Goal: Transaction & Acquisition: Purchase product/service

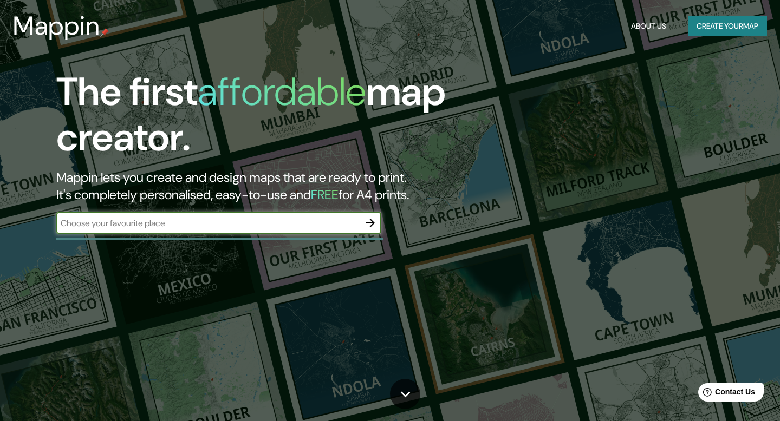
click at [375, 222] on icon "button" at bounding box center [370, 223] width 13 height 13
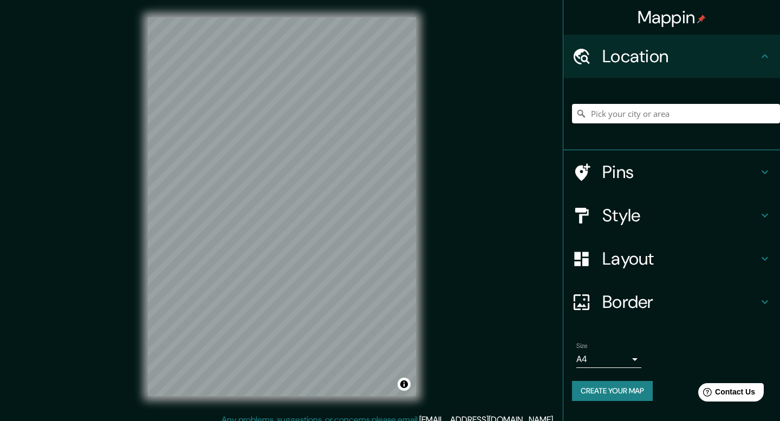
click at [630, 176] on h4 "Pins" at bounding box center [680, 172] width 156 height 22
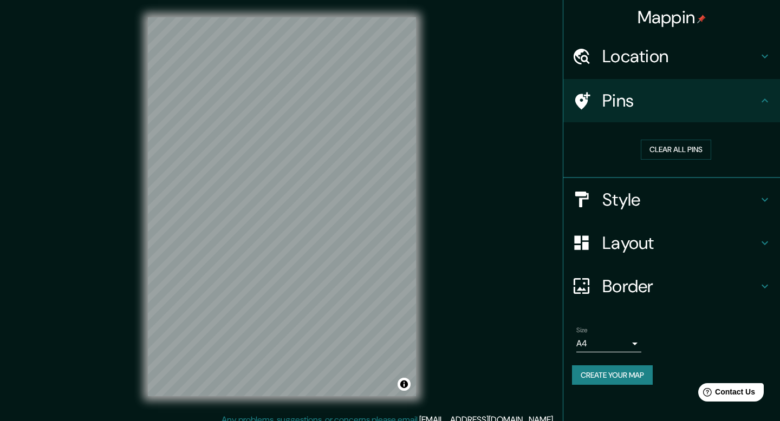
click at [658, 101] on h4 "Pins" at bounding box center [680, 101] width 156 height 22
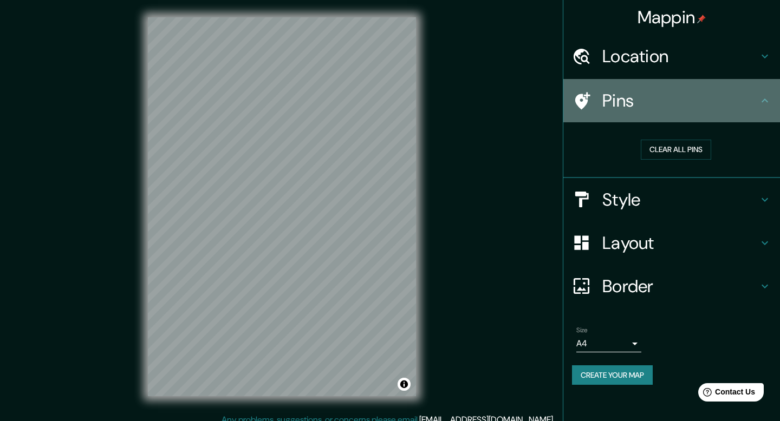
click at [761, 101] on icon at bounding box center [764, 100] width 13 height 13
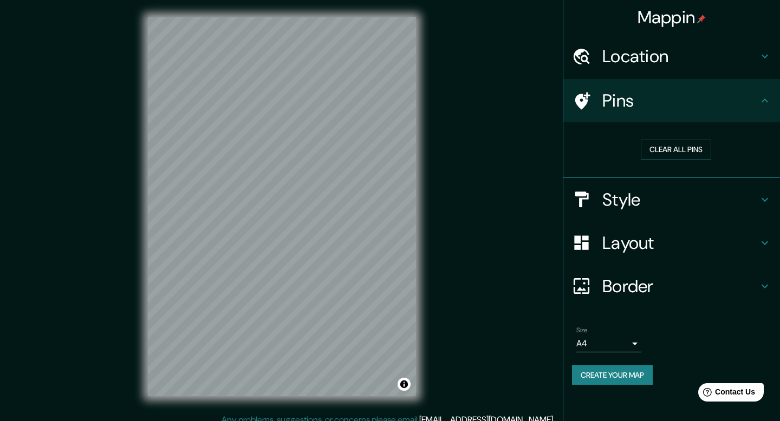
click at [635, 342] on body "Mappin Location Pins Clear all pins Style Layout Border Choose a border. Hint :…" at bounding box center [390, 210] width 780 height 421
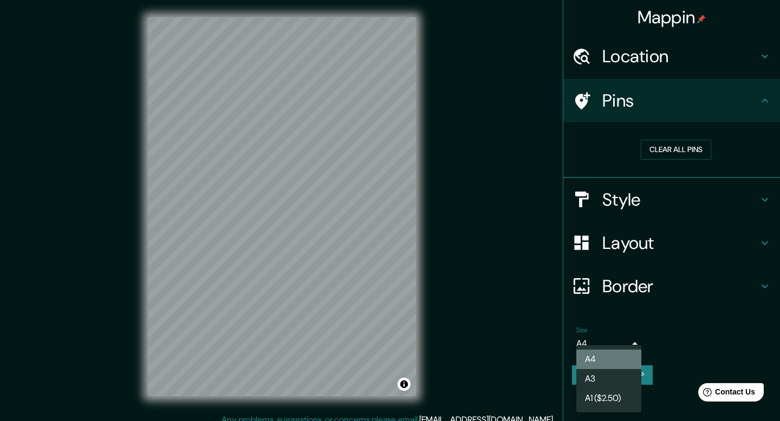
click at [614, 360] on li "A4" at bounding box center [608, 360] width 65 height 20
click at [630, 345] on body "Mappin Location Pins Clear all pins Style Layout Border Choose a border. Hint :…" at bounding box center [390, 210] width 780 height 421
click at [610, 381] on li "A3" at bounding box center [608, 379] width 65 height 20
click at [638, 344] on body "Mappin Location Pins Clear all pins Style Layout Border Choose a border. Hint :…" at bounding box center [390, 210] width 780 height 421
click at [626, 361] on li "A4" at bounding box center [608, 360] width 65 height 20
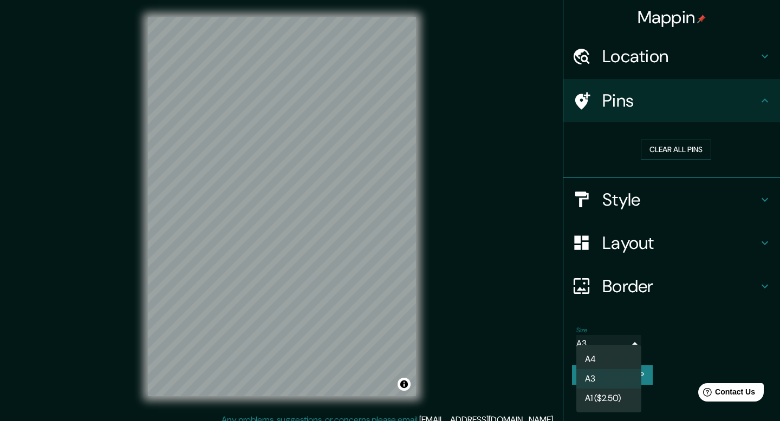
type input "single"
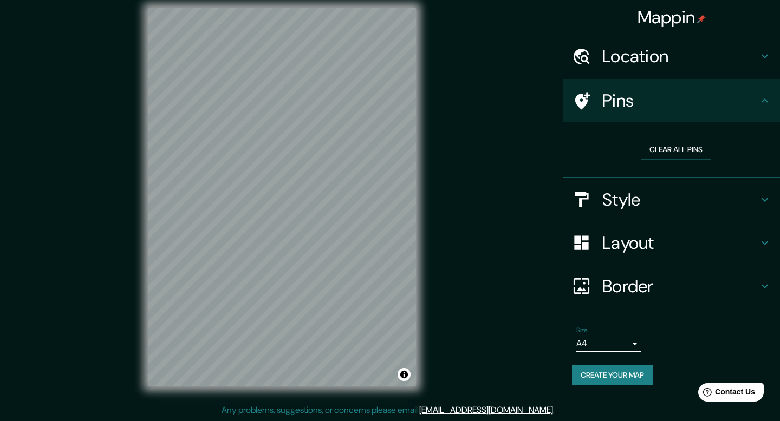
click at [651, 291] on h4 "Border" at bounding box center [680, 287] width 156 height 22
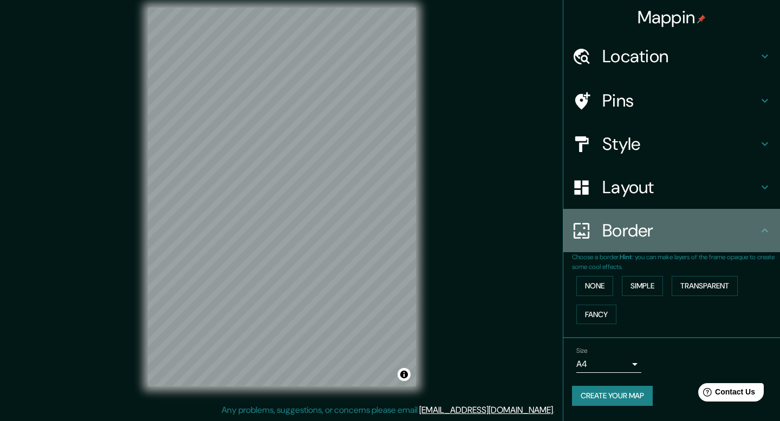
click at [665, 244] on div "Border" at bounding box center [671, 230] width 217 height 43
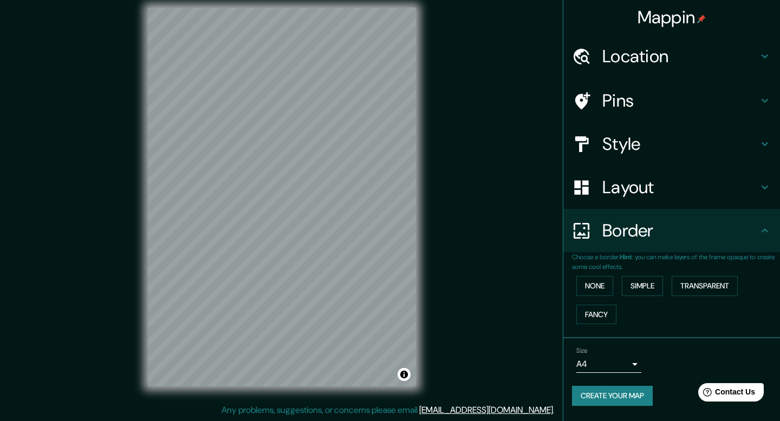
click at [670, 210] on div "Border" at bounding box center [671, 230] width 217 height 43
click at [670, 194] on h4 "Layout" at bounding box center [680, 188] width 156 height 22
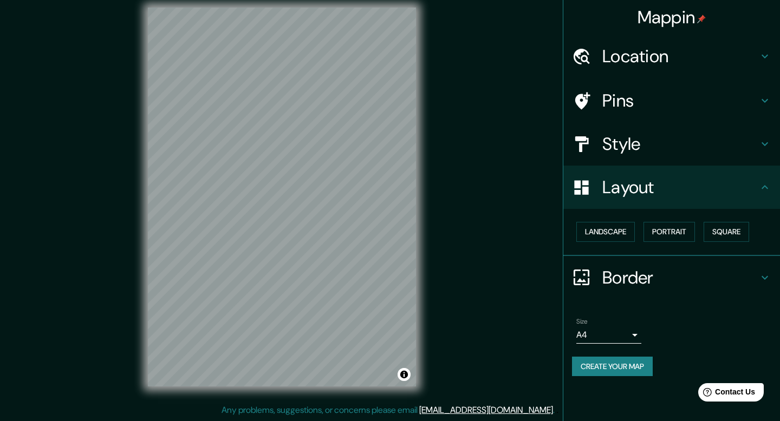
click at [670, 194] on h4 "Layout" at bounding box center [680, 188] width 156 height 22
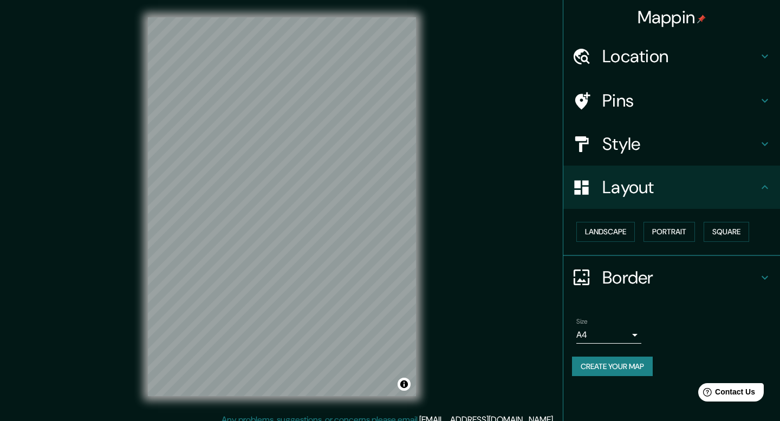
click at [675, 65] on h4 "Location" at bounding box center [680, 57] width 156 height 22
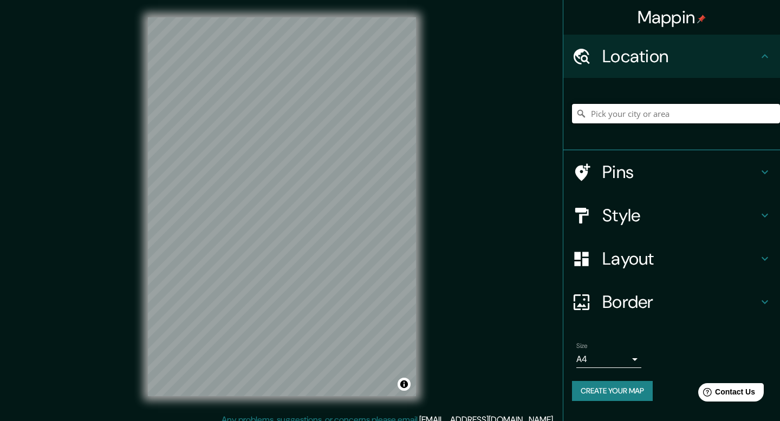
click at [654, 120] on input "Pick your city or area" at bounding box center [676, 114] width 208 height 20
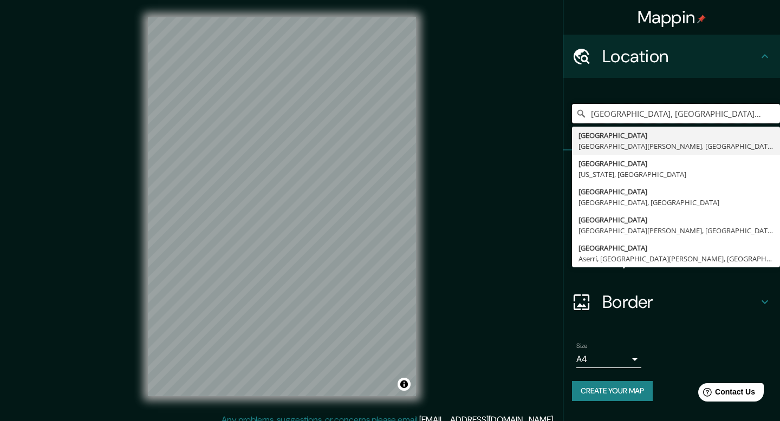
type input "[GEOGRAPHIC_DATA], [GEOGRAPHIC_DATA], [GEOGRAPHIC_DATA]"
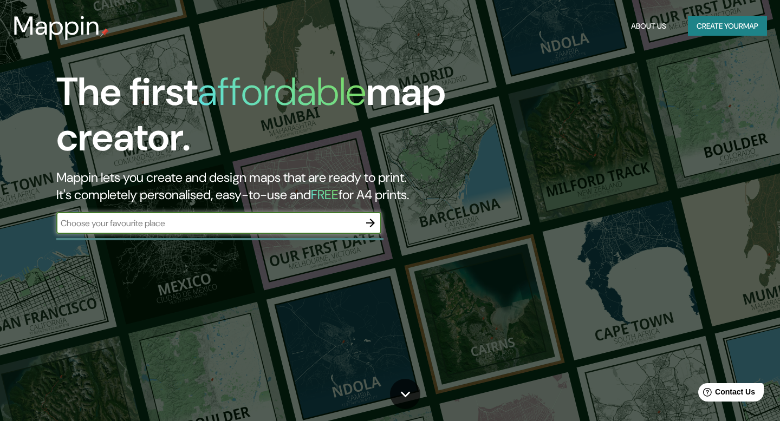
click at [256, 229] on input "text" at bounding box center [207, 223] width 303 height 12
click at [372, 222] on icon "button" at bounding box center [370, 223] width 9 height 9
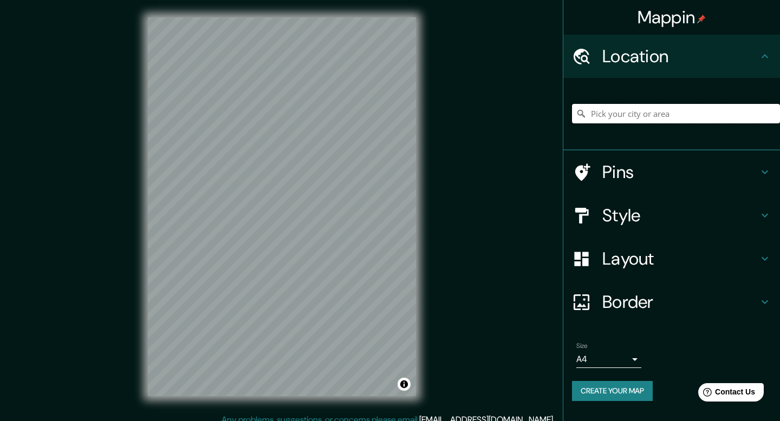
click at [643, 115] on input "Pick your city or area" at bounding box center [676, 114] width 208 height 20
click at [728, 53] on h4 "Location" at bounding box center [680, 57] width 156 height 22
click at [641, 114] on input "Pick your city or area" at bounding box center [676, 114] width 208 height 20
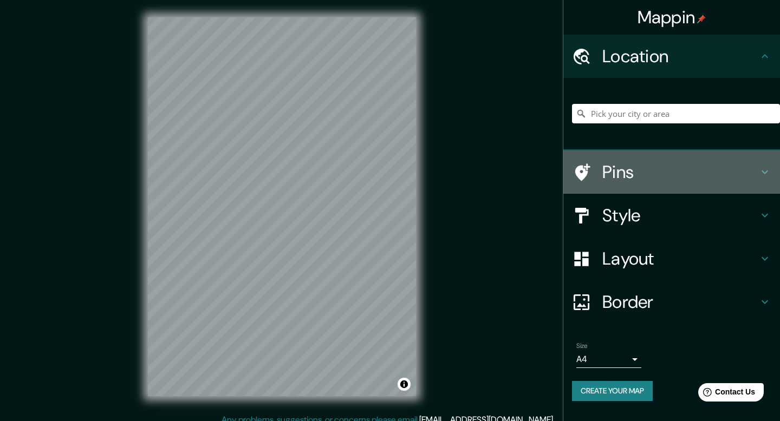
click at [648, 178] on h4 "Pins" at bounding box center [680, 172] width 156 height 22
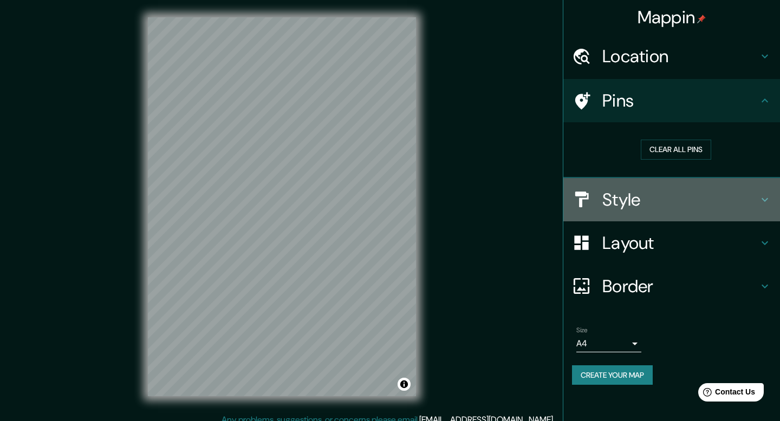
click at [646, 210] on h4 "Style" at bounding box center [680, 200] width 156 height 22
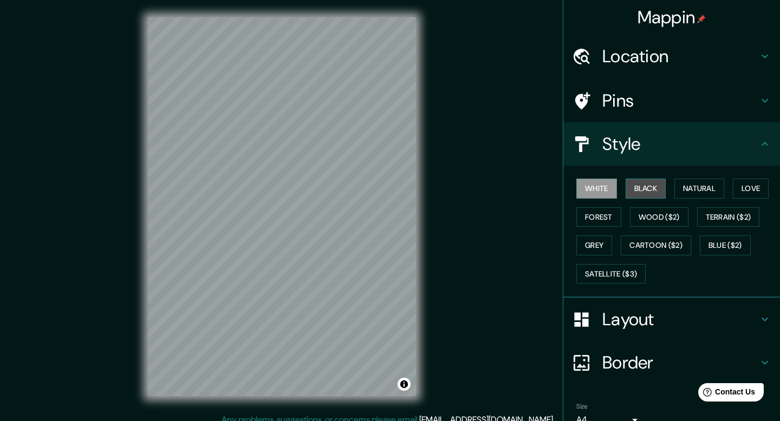
click at [654, 191] on button "Black" at bounding box center [646, 189] width 41 height 20
click at [711, 185] on button "Natural" at bounding box center [700, 189] width 50 height 20
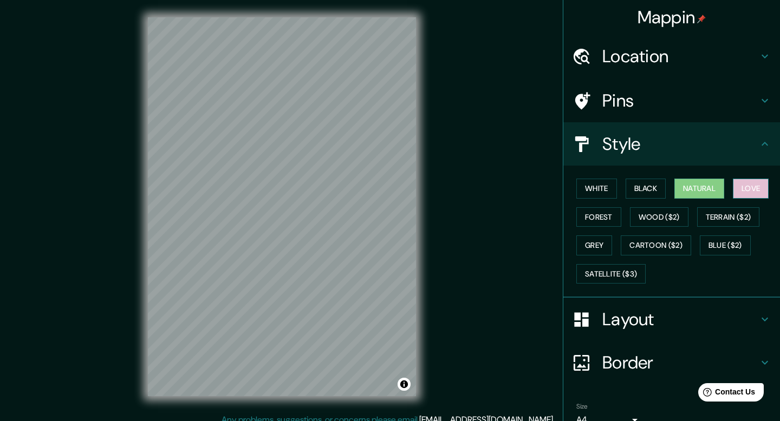
click at [764, 183] on button "Love" at bounding box center [751, 189] width 36 height 20
click at [601, 211] on button "Forest" at bounding box center [598, 217] width 45 height 20
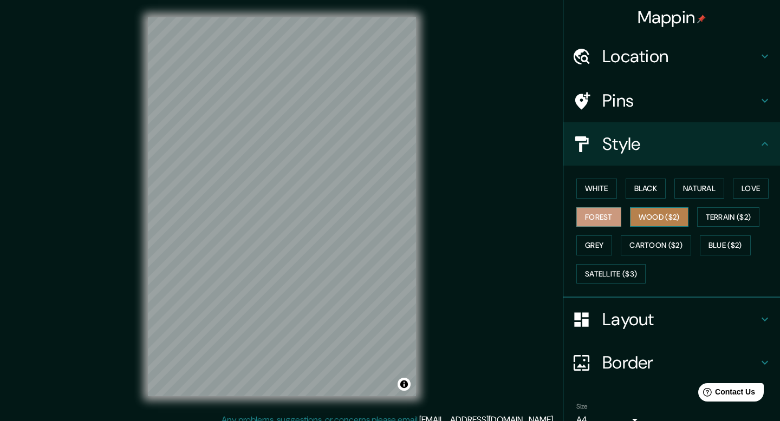
click at [652, 219] on button "Wood ($2)" at bounding box center [659, 217] width 59 height 20
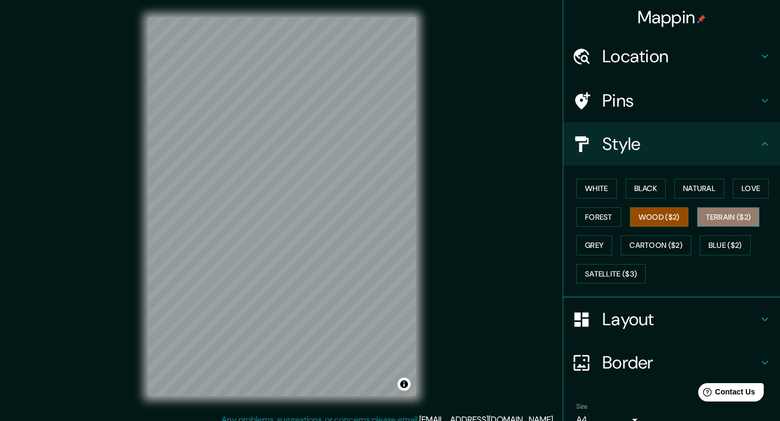
click at [729, 215] on button "Terrain ($2)" at bounding box center [728, 217] width 63 height 20
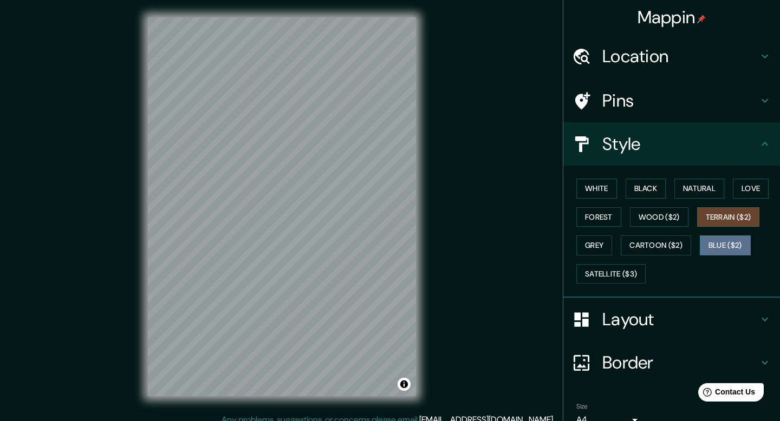
click at [724, 244] on button "Blue ($2)" at bounding box center [725, 246] width 51 height 20
click at [724, 217] on button "Terrain ($2)" at bounding box center [728, 217] width 63 height 20
click at [602, 243] on button "Grey" at bounding box center [594, 246] width 36 height 20
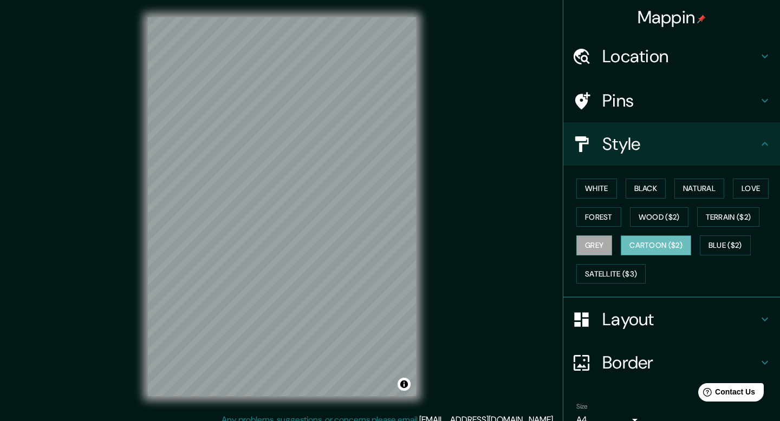
click at [667, 248] on button "Cartoon ($2)" at bounding box center [656, 246] width 70 height 20
click at [622, 266] on button "Satellite ($3)" at bounding box center [610, 274] width 69 height 20
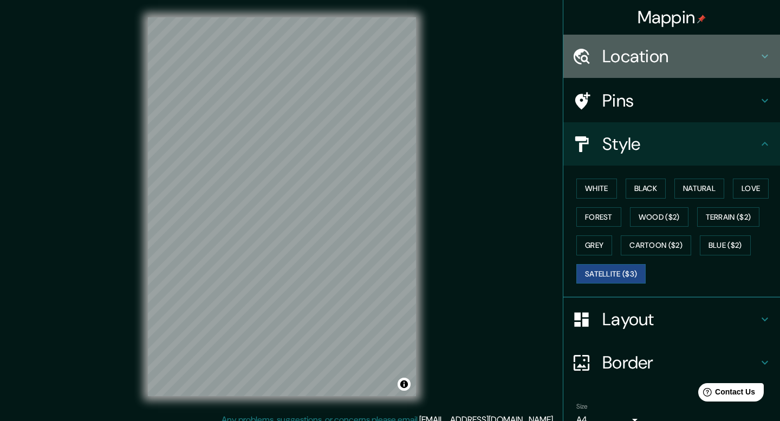
click at [698, 60] on h4 "Location" at bounding box center [680, 57] width 156 height 22
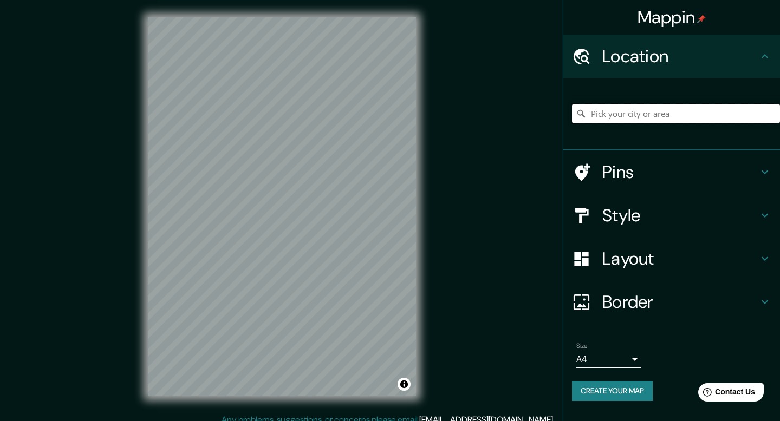
click at [641, 115] on input "Pick your city or area" at bounding box center [676, 114] width 208 height 20
click at [433, 326] on div "© Mapbox © OpenStreetMap Improve this map © Maxar" at bounding box center [282, 207] width 303 height 414
click at [254, 264] on div at bounding box center [255, 266] width 9 height 9
click at [727, 116] on input "[GEOGRAPHIC_DATA], [GEOGRAPHIC_DATA], [GEOGRAPHIC_DATA]" at bounding box center [676, 114] width 208 height 20
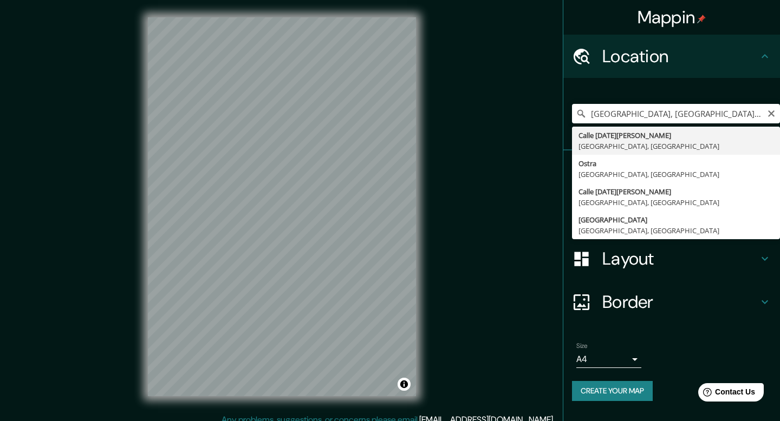
type input "[GEOGRAPHIC_DATA][DATE][PERSON_NAME], [GEOGRAPHIC_DATA]"
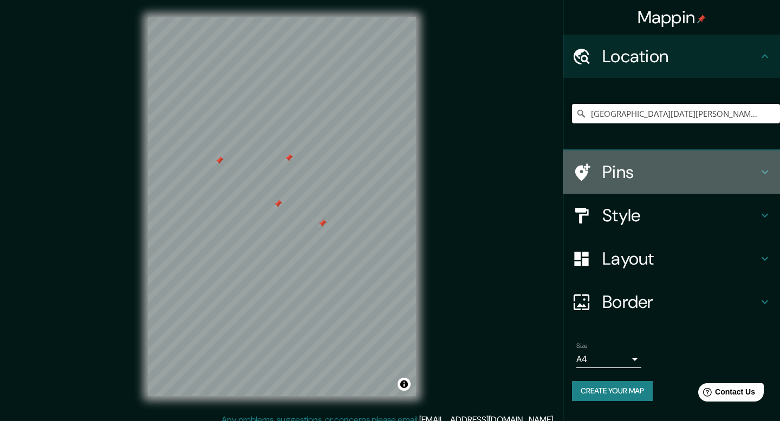
click at [663, 177] on h4 "Pins" at bounding box center [680, 172] width 156 height 22
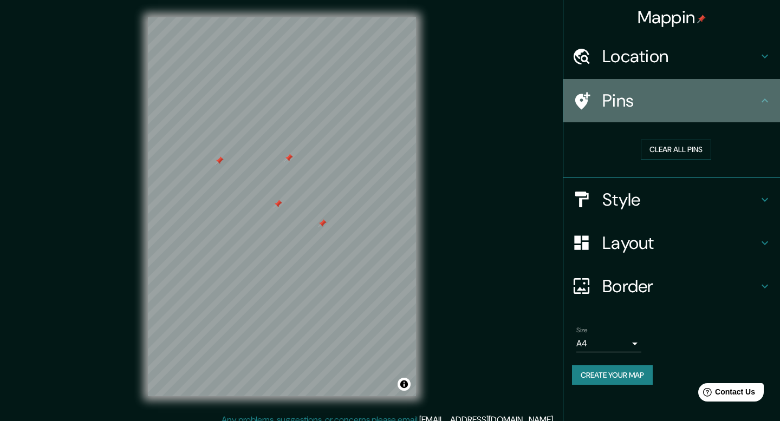
click at [692, 116] on div "Pins" at bounding box center [671, 100] width 217 height 43
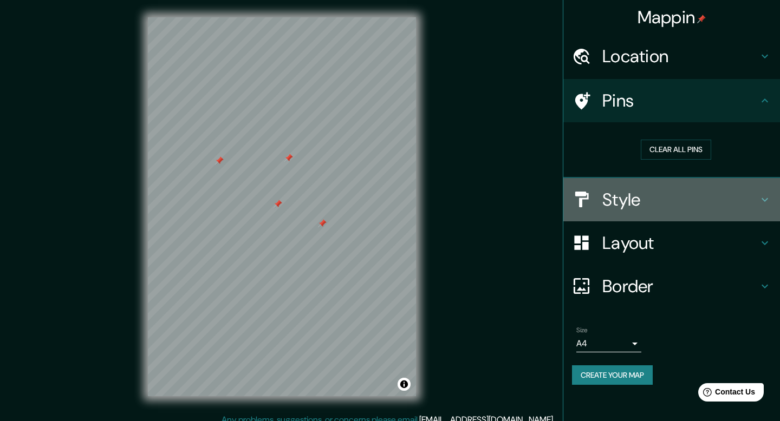
click at [671, 212] on div "Style" at bounding box center [671, 199] width 217 height 43
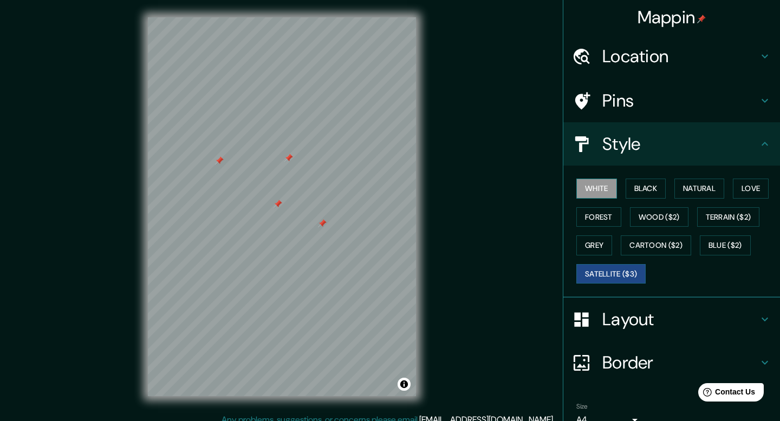
click at [602, 190] on button "White" at bounding box center [596, 189] width 41 height 20
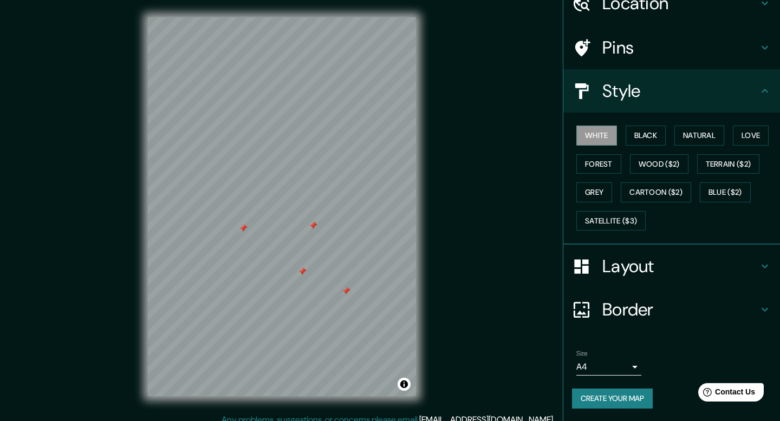
scroll to position [10, 0]
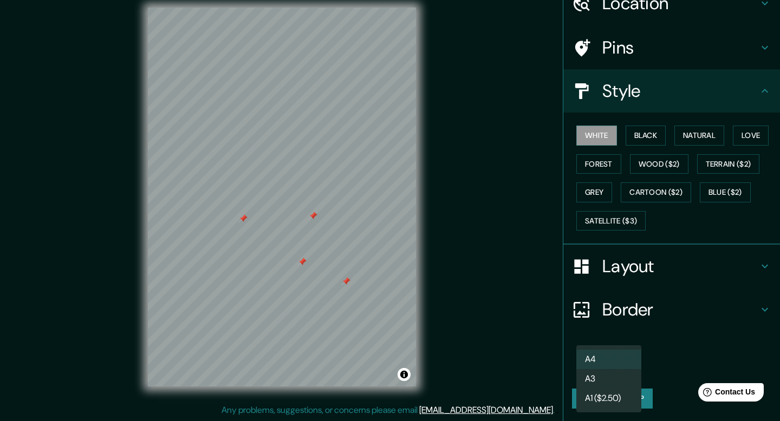
click at [637, 364] on body "Mappin Location [GEOGRAPHIC_DATA][DATE][PERSON_NAME], [GEOGRAPHIC_DATA] Pins St…" at bounding box center [390, 200] width 780 height 421
click at [614, 378] on li "A3" at bounding box center [608, 379] width 65 height 20
click at [634, 366] on body "Mappin Location [GEOGRAPHIC_DATA][DATE][PERSON_NAME], [GEOGRAPHIC_DATA] Pins St…" at bounding box center [390, 200] width 780 height 421
click at [627, 364] on li "A4" at bounding box center [608, 360] width 65 height 20
type input "single"
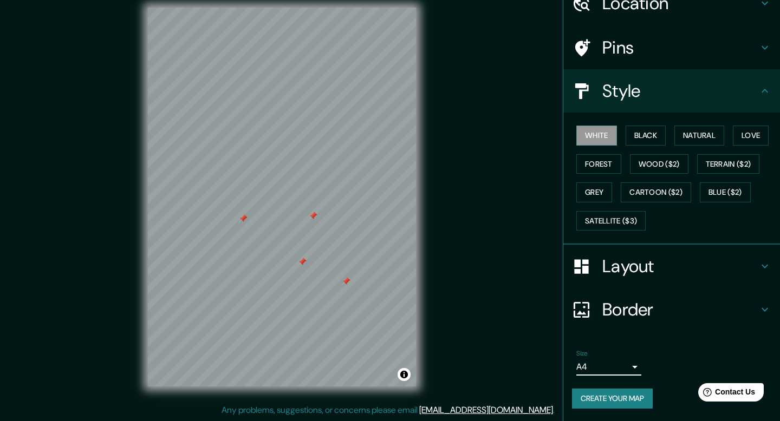
click at [666, 319] on h4 "Border" at bounding box center [680, 310] width 156 height 22
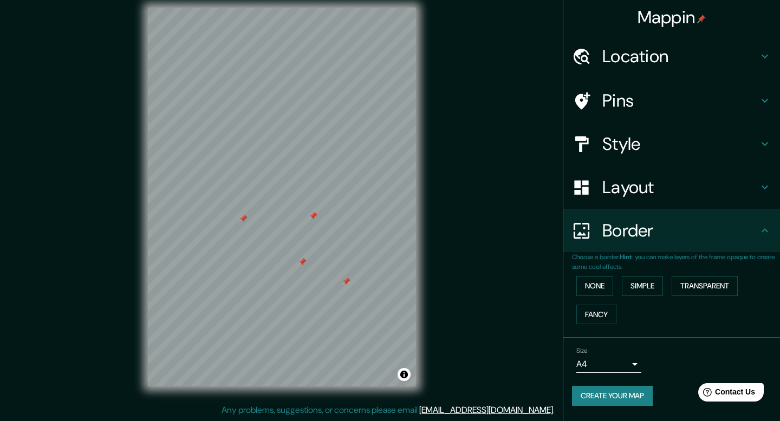
scroll to position [0, 0]
click at [593, 291] on button "None" at bounding box center [594, 286] width 37 height 20
click at [631, 290] on button "Simple" at bounding box center [642, 286] width 41 height 20
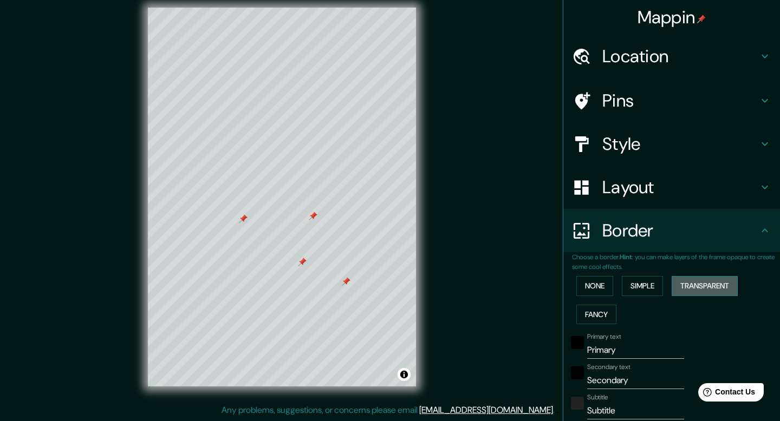
click at [701, 285] on button "Transparent" at bounding box center [705, 286] width 66 height 20
click at [601, 318] on button "Fancy" at bounding box center [596, 315] width 40 height 20
click at [605, 317] on button "Fancy" at bounding box center [596, 315] width 40 height 20
type input "40"
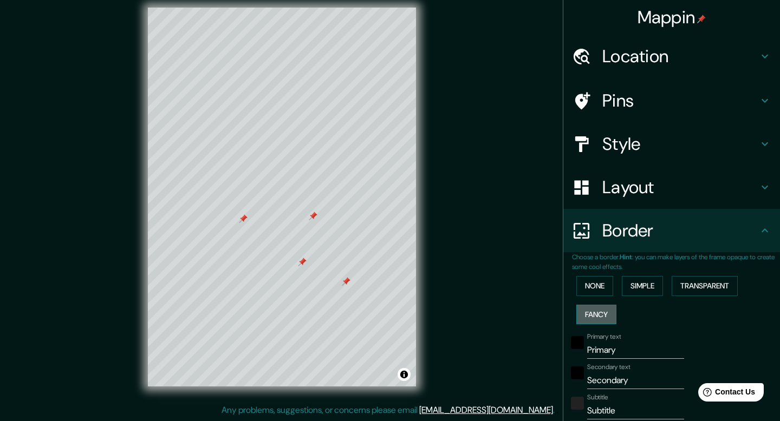
type input "20"
click at [601, 287] on button "None" at bounding box center [594, 286] width 37 height 20
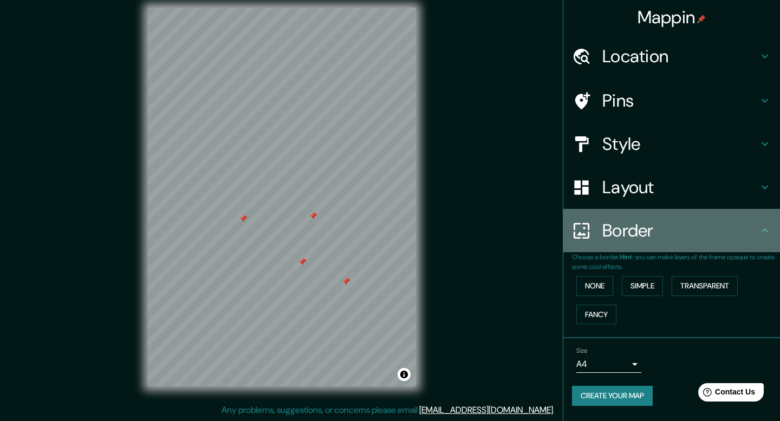
click at [695, 212] on div "Border" at bounding box center [671, 230] width 217 height 43
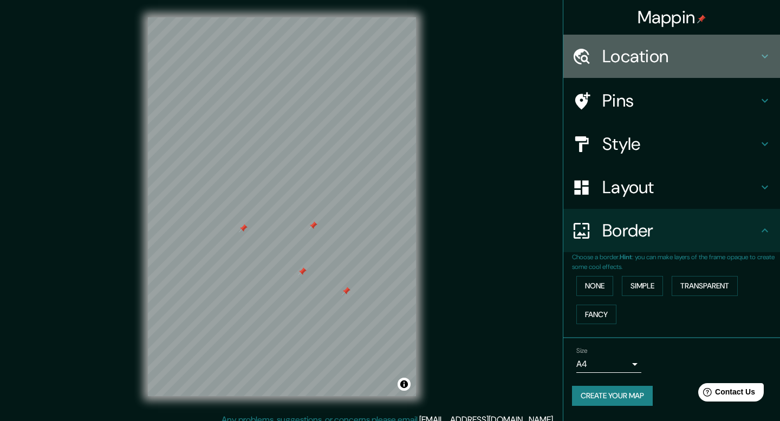
click at [744, 49] on h4 "Location" at bounding box center [680, 57] width 156 height 22
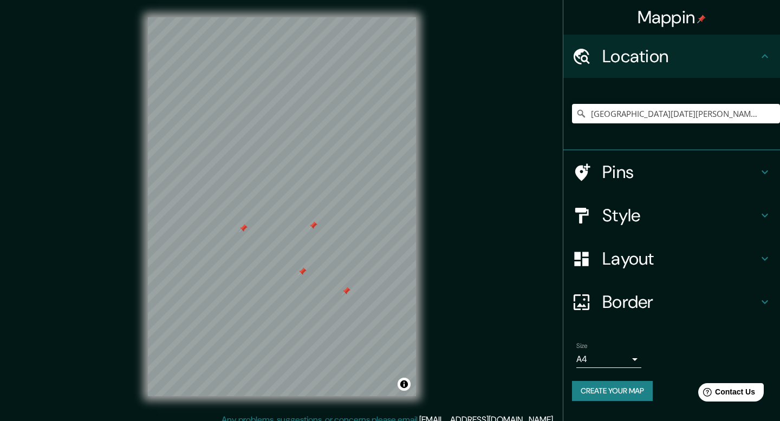
click at [768, 54] on icon at bounding box center [764, 56] width 13 height 13
click at [742, 57] on h4 "Location" at bounding box center [680, 57] width 156 height 22
click at [774, 53] on div "Location" at bounding box center [671, 56] width 217 height 43
click at [764, 54] on icon at bounding box center [764, 56] width 13 height 13
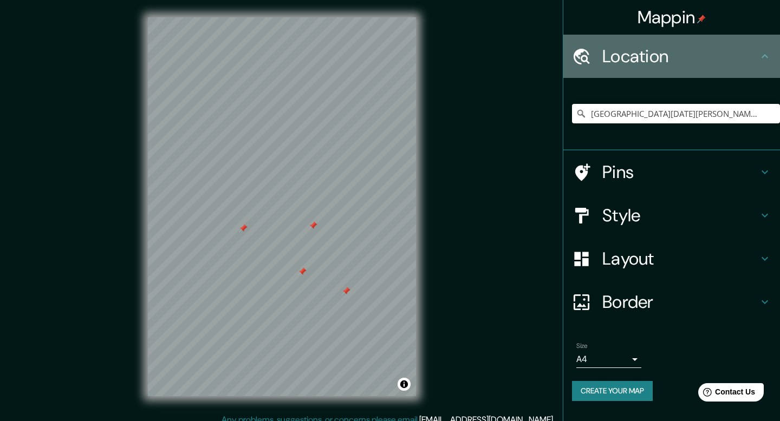
click at [764, 57] on icon at bounding box center [764, 56] width 13 height 13
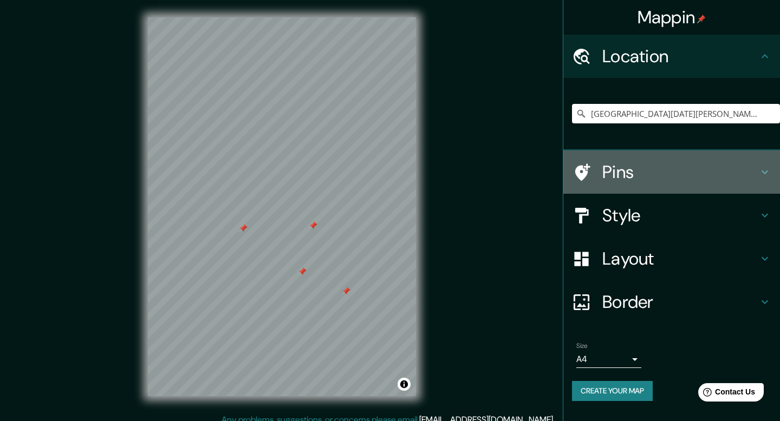
click at [674, 182] on h4 "Pins" at bounding box center [680, 172] width 156 height 22
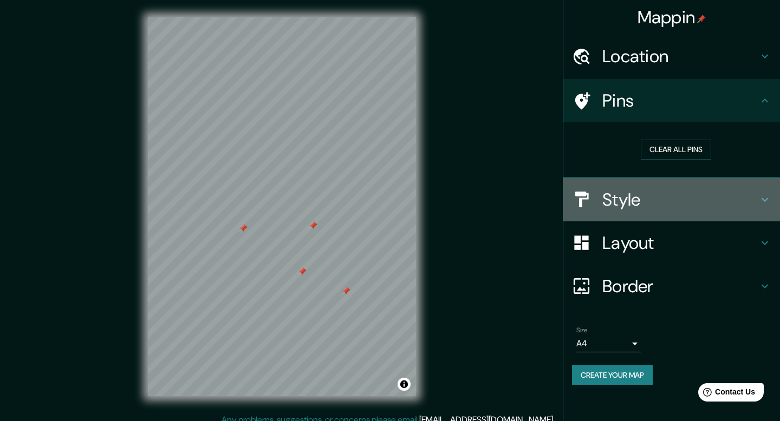
click at [672, 203] on h4 "Style" at bounding box center [680, 200] width 156 height 22
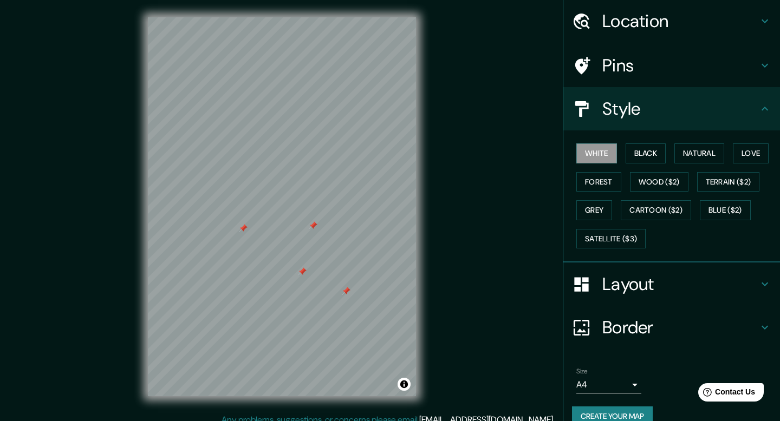
scroll to position [41, 0]
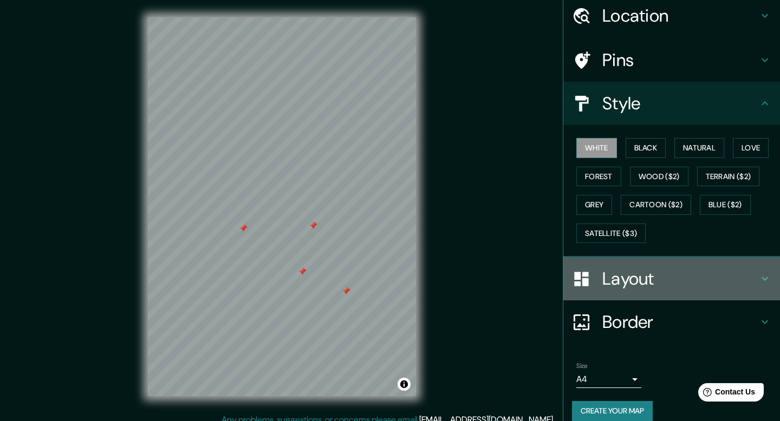
click at [650, 277] on h4 "Layout" at bounding box center [680, 279] width 156 height 22
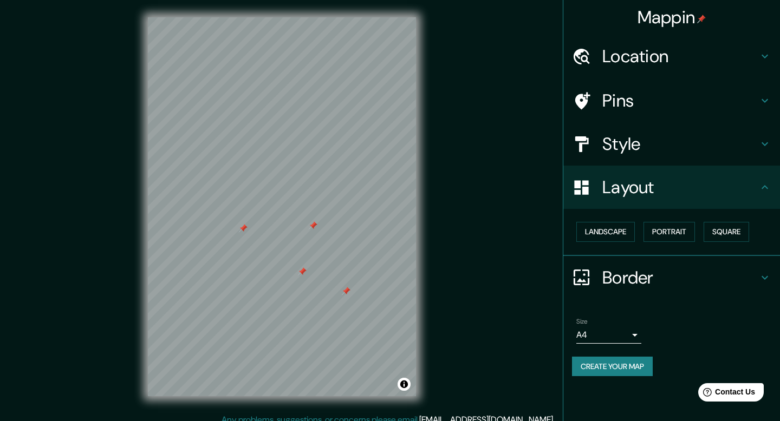
scroll to position [10, 0]
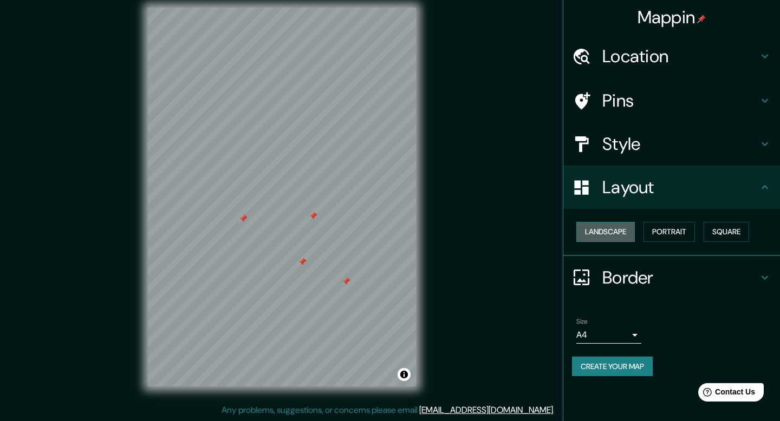
click at [631, 234] on button "Landscape" at bounding box center [605, 232] width 59 height 20
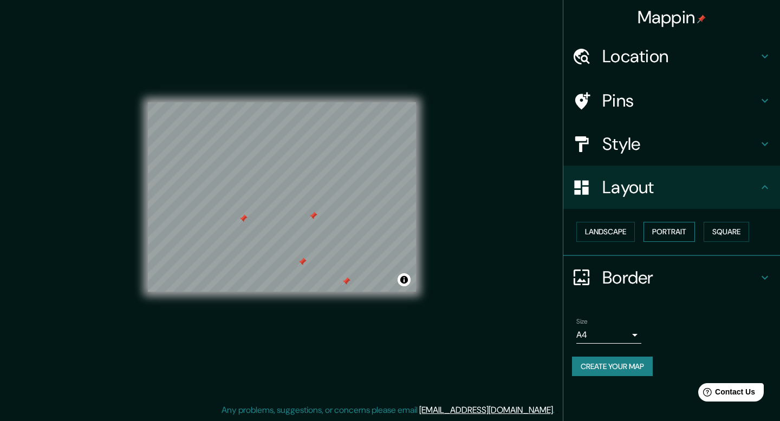
click at [676, 231] on button "Portrait" at bounding box center [669, 232] width 51 height 20
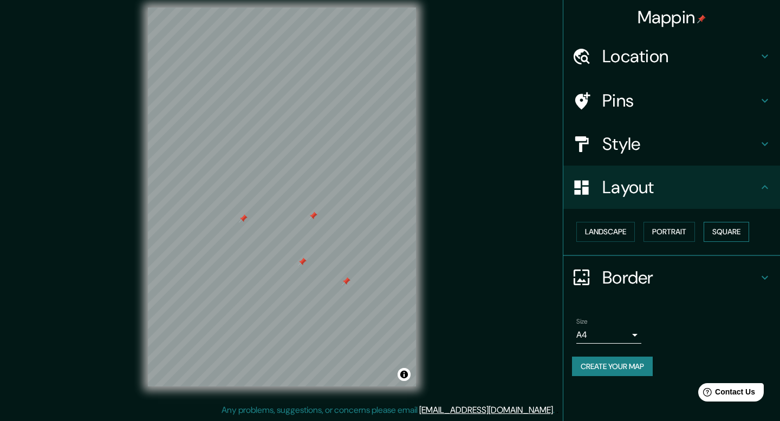
click at [717, 231] on button "Square" at bounding box center [727, 232] width 46 height 20
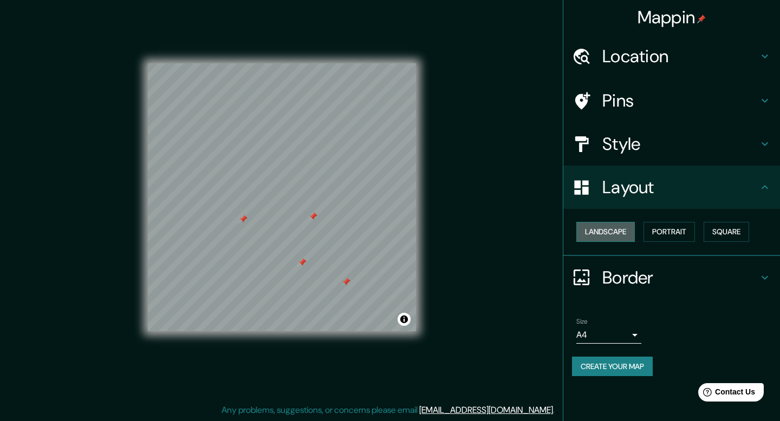
click at [598, 237] on button "Landscape" at bounding box center [605, 232] width 59 height 20
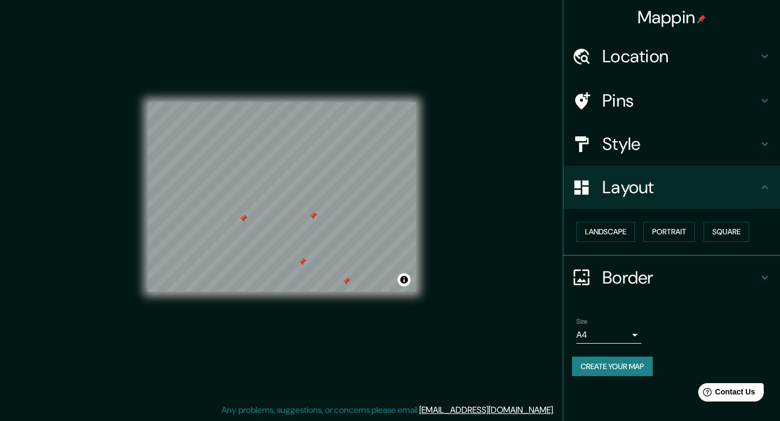
click at [755, 190] on h4 "Layout" at bounding box center [680, 188] width 156 height 22
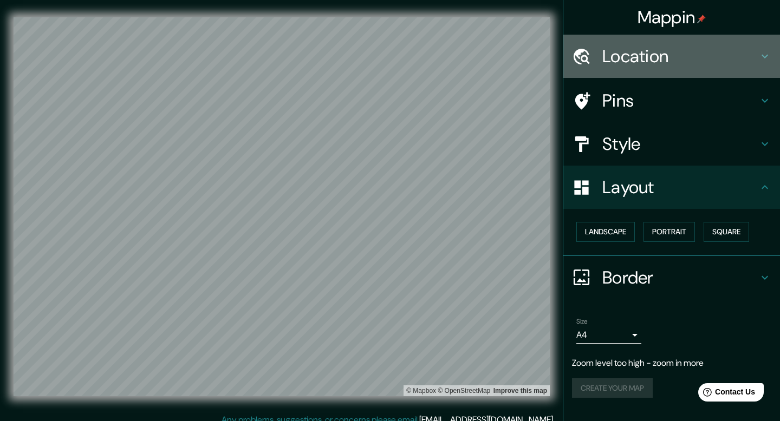
click at [749, 56] on h4 "Location" at bounding box center [680, 57] width 156 height 22
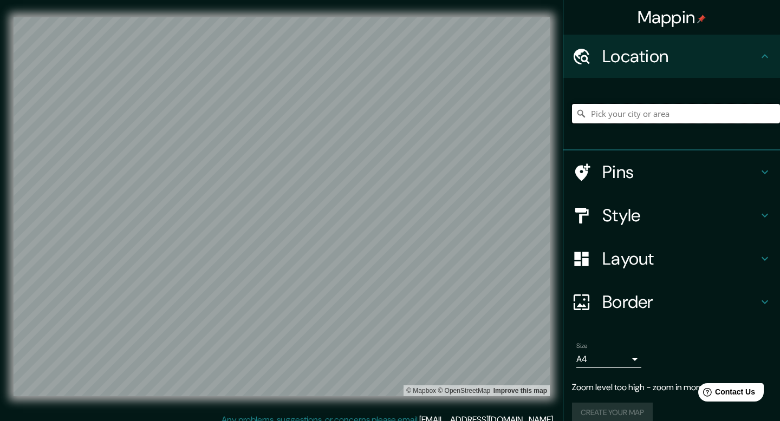
click at [685, 116] on input "Pick your city or area" at bounding box center [676, 114] width 208 height 20
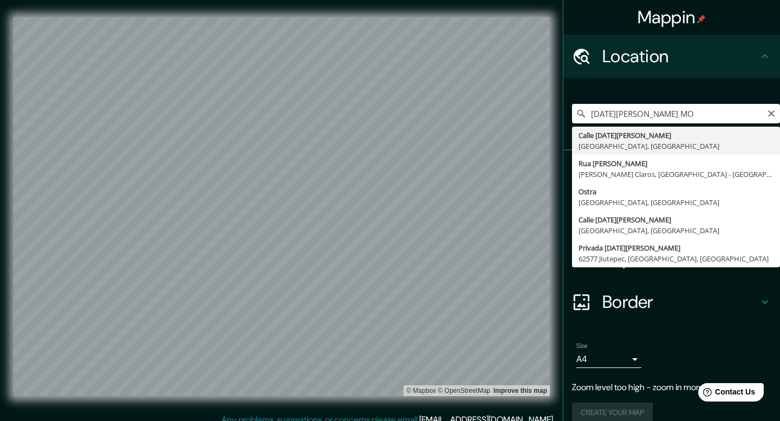
type input "[GEOGRAPHIC_DATA][DATE][PERSON_NAME], [GEOGRAPHIC_DATA]"
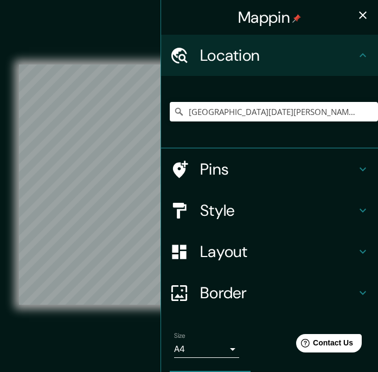
click at [367, 14] on icon "button" at bounding box center [362, 15] width 13 height 13
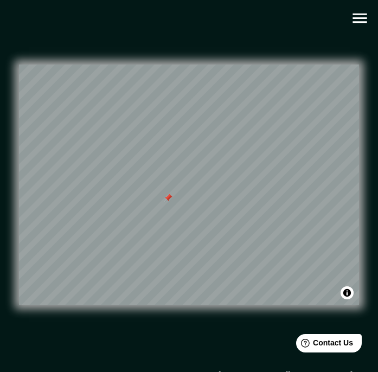
click at [170, 197] on div at bounding box center [168, 197] width 9 height 9
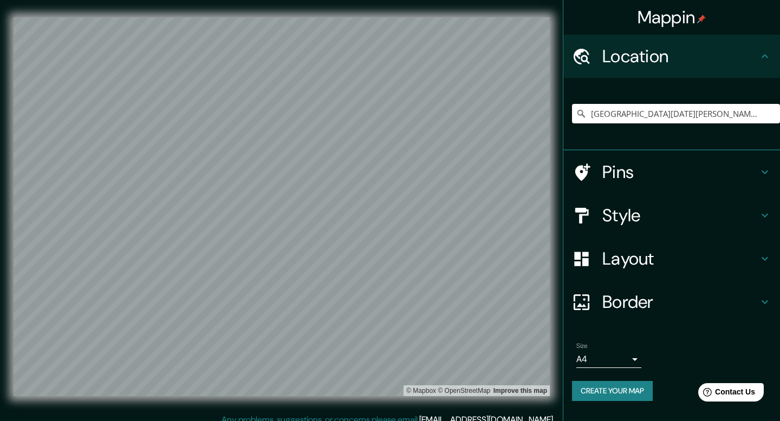
click at [606, 394] on button "Create your map" at bounding box center [612, 391] width 81 height 20
click at [617, 391] on div "Create your map" at bounding box center [671, 391] width 199 height 20
click at [490, 346] on div at bounding box center [489, 347] width 9 height 9
click at [594, 398] on button "Create your map" at bounding box center [612, 391] width 81 height 20
click at [627, 386] on button "Create your map" at bounding box center [612, 391] width 81 height 20
